Goal: Information Seeking & Learning: Learn about a topic

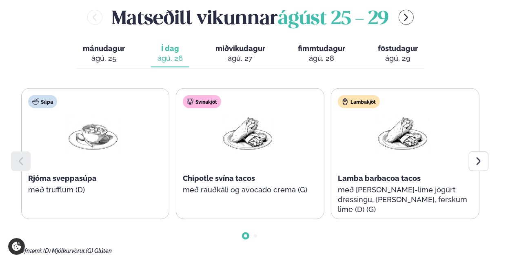
scroll to position [408, 0]
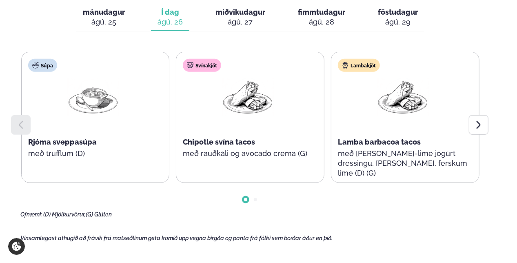
click at [473, 115] on div at bounding box center [479, 125] width 20 height 20
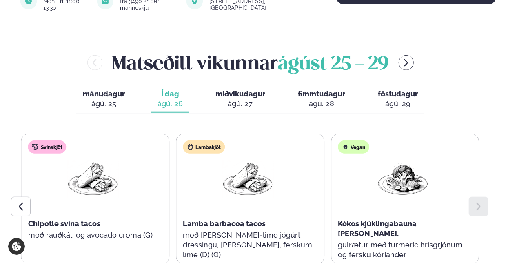
click at [248, 99] on div "ágú. 27" at bounding box center [240, 104] width 50 height 10
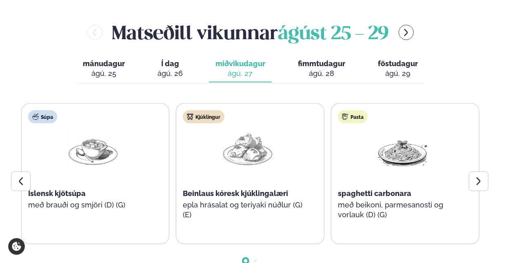
scroll to position [367, 0]
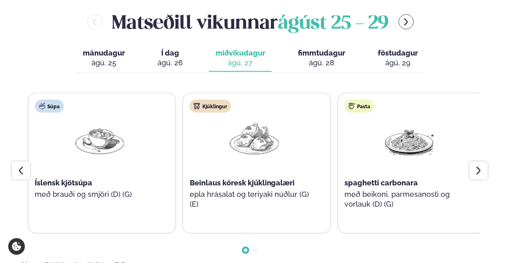
click at [260, 178] on span "Beinlaus kóresk kjúklingalæri" at bounding box center [242, 182] width 105 height 9
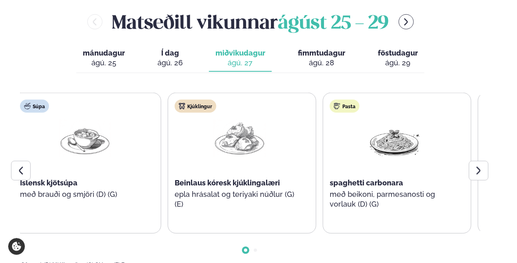
click at [142, 163] on div "Súpa Íslensk kjötsúpa með brauði og smjöri (D) (G) Kjúklingur Beinlaus kóresk k…" at bounding box center [242, 163] width 459 height 141
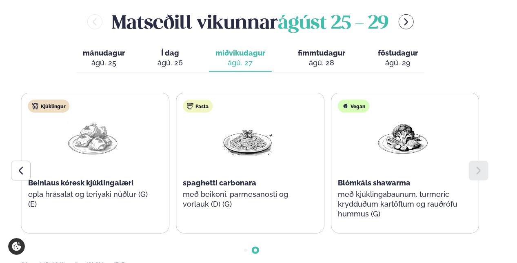
click at [317, 58] on div "ágú. 28" at bounding box center [321, 63] width 47 height 10
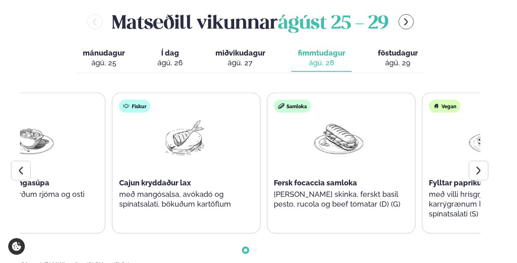
click at [159, 167] on div "Fiskur Cajun kryddaður lax með mangósalsa, avókadó og spínatsalati, bökuðum kar…" at bounding box center [184, 158] width 143 height 131
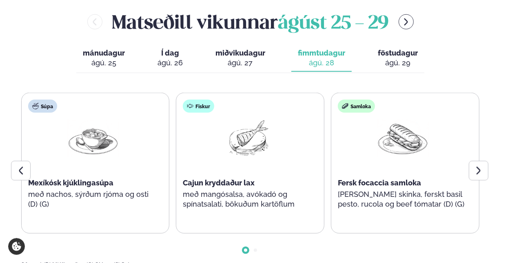
click at [482, 166] on icon at bounding box center [479, 171] width 10 height 10
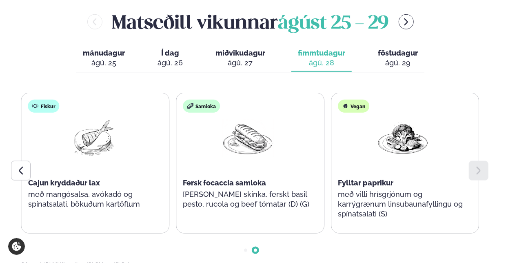
click at [388, 49] on span "föstudagur" at bounding box center [398, 53] width 40 height 9
